Goal: Check status

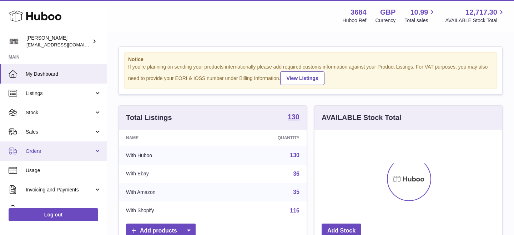
scroll to position [111, 188]
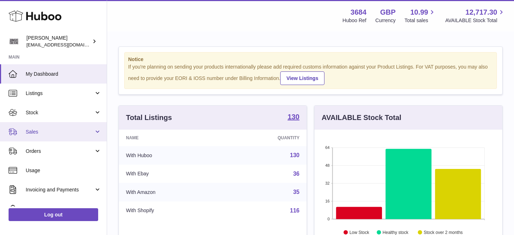
click at [43, 135] on link "Sales" at bounding box center [53, 131] width 107 height 19
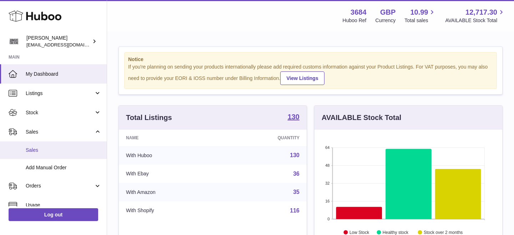
click at [39, 147] on span "Sales" at bounding box center [64, 150] width 76 height 7
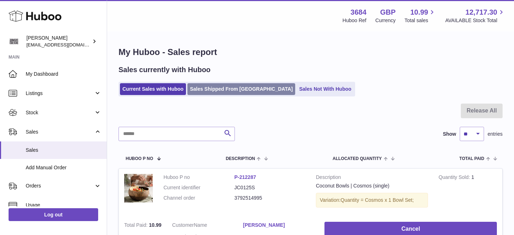
click at [223, 85] on link "Sales Shipped From [GEOGRAPHIC_DATA]" at bounding box center [241, 89] width 108 height 12
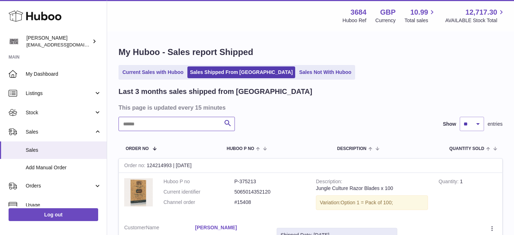
click at [179, 124] on input "text" at bounding box center [176, 124] width 116 height 14
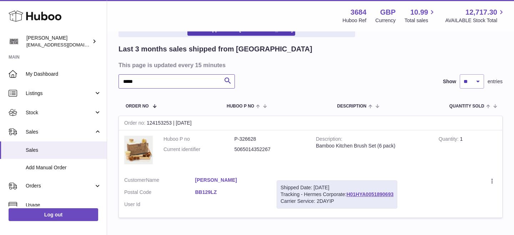
scroll to position [85, 0]
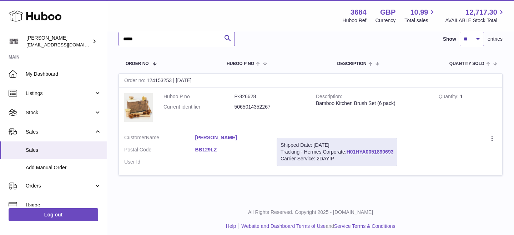
type input "*****"
drag, startPoint x: 406, startPoint y: 152, endPoint x: 356, endPoint y: 153, distance: 50.3
click at [356, 153] on div "Shipped Date: 5th Sep 2025 Tracking - Hermes Corporate: H01HYA0051890693 Carrie…" at bounding box center [337, 152] width 121 height 28
copy link "H01HYA0051890693"
